Goal: Task Accomplishment & Management: Complete application form

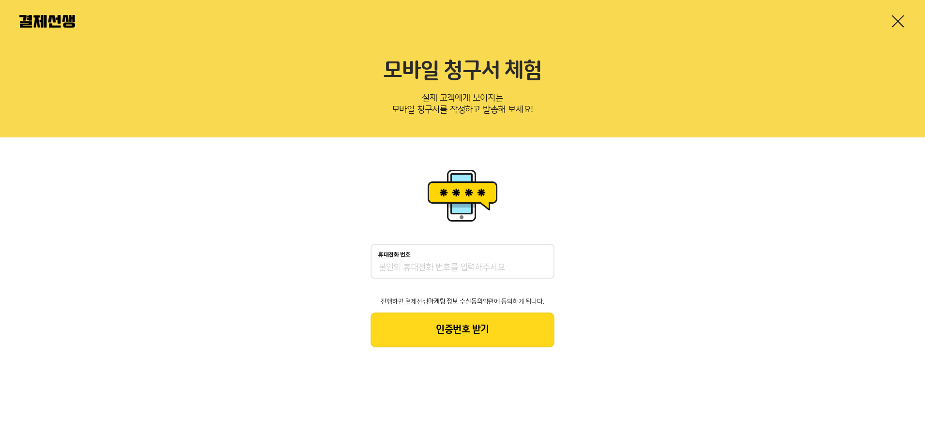
click at [405, 267] on input "휴대전화 번호" at bounding box center [462, 268] width 168 height 12
type input "01051865187"
click at [463, 327] on button "인증번호 받기" at bounding box center [462, 329] width 184 height 35
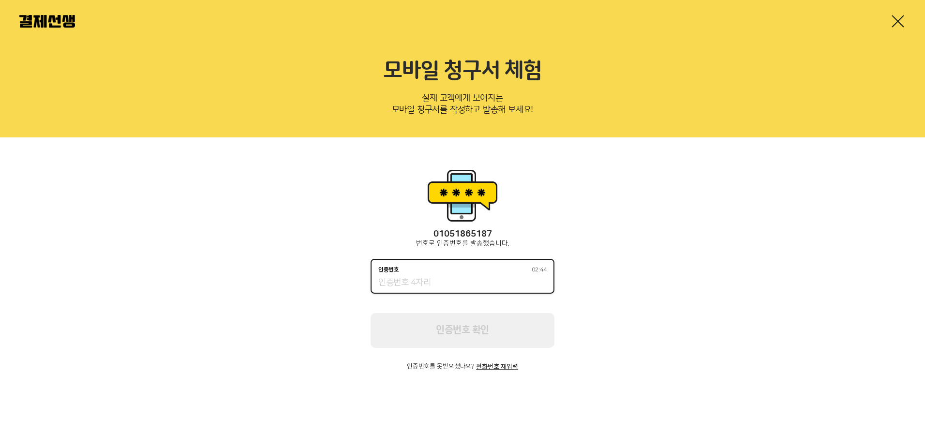
click at [413, 281] on input "인증번호 02:44" at bounding box center [462, 283] width 168 height 12
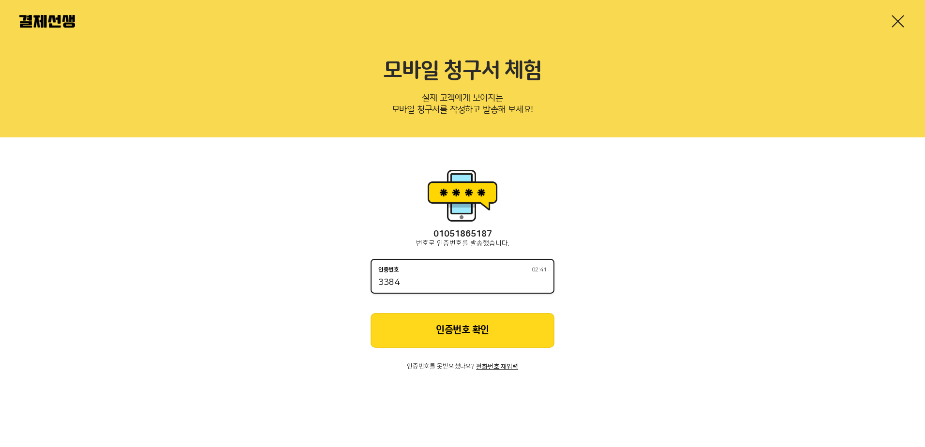
type input "3384"
click at [459, 325] on button "인증번호 확인" at bounding box center [462, 330] width 184 height 35
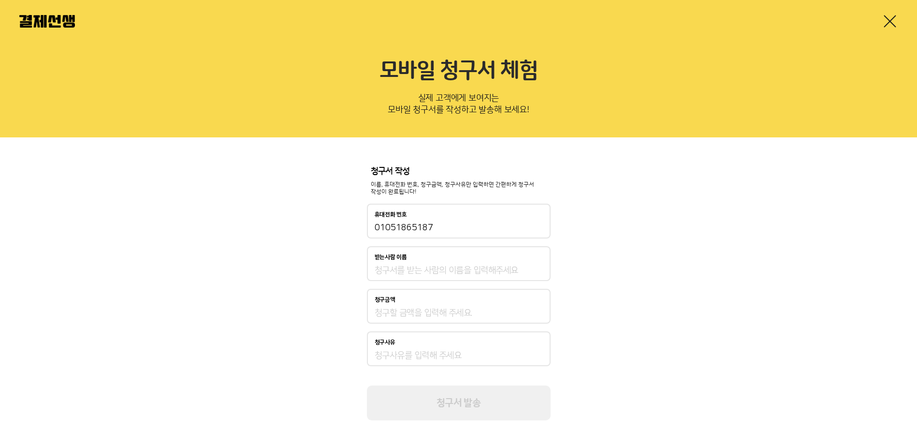
click at [404, 272] on input "받는사람 이름" at bounding box center [459, 271] width 168 height 12
type input "서지흥"
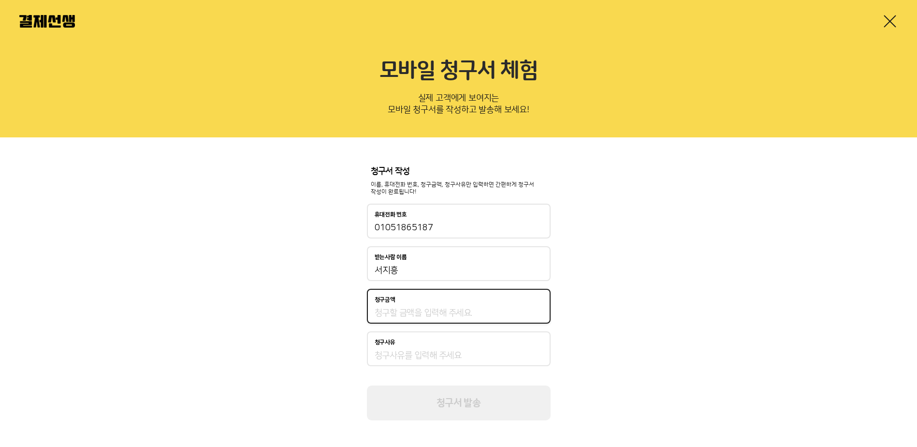
click at [404, 310] on input "청구금액" at bounding box center [459, 313] width 168 height 12
click at [414, 311] on input "청구금액" at bounding box center [459, 313] width 168 height 12
type input "190,000"
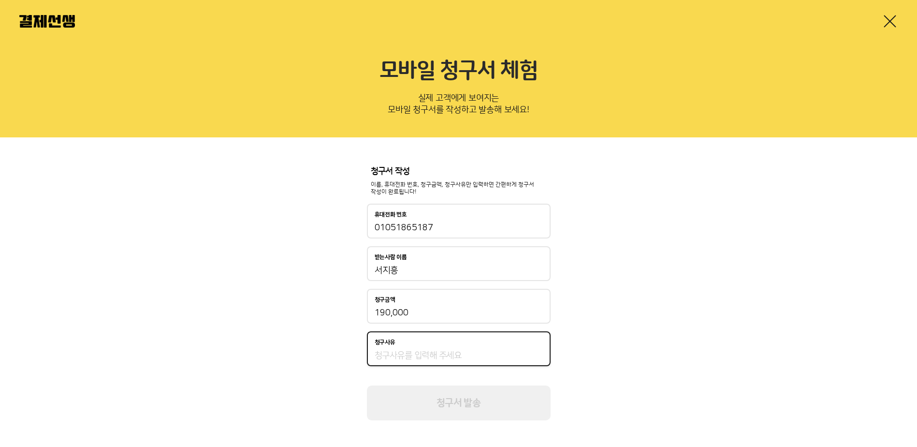
click at [421, 355] on input "청구사유" at bounding box center [459, 356] width 168 height 12
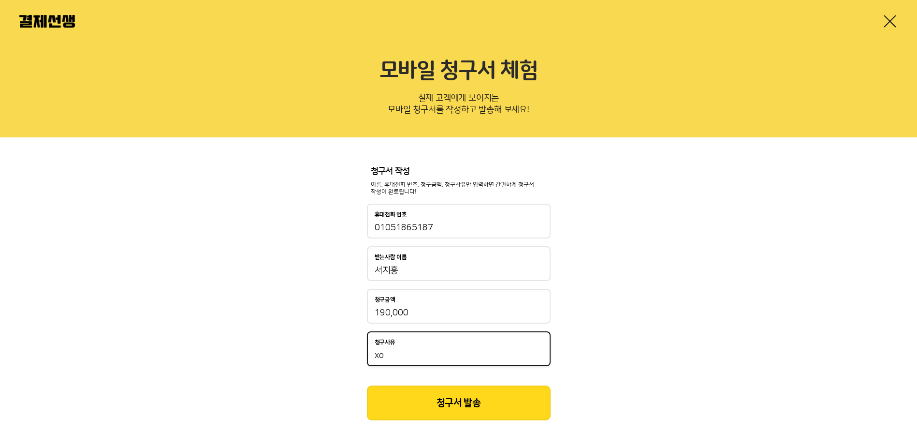
type input "x"
type input "태"
type input "10월태권도"
click at [462, 402] on button "청구서 발송" at bounding box center [459, 402] width 184 height 35
